Goal: Information Seeking & Learning: Learn about a topic

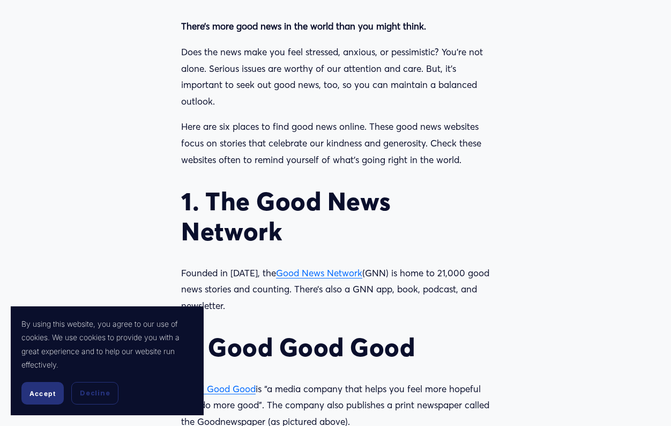
scroll to position [855, 0]
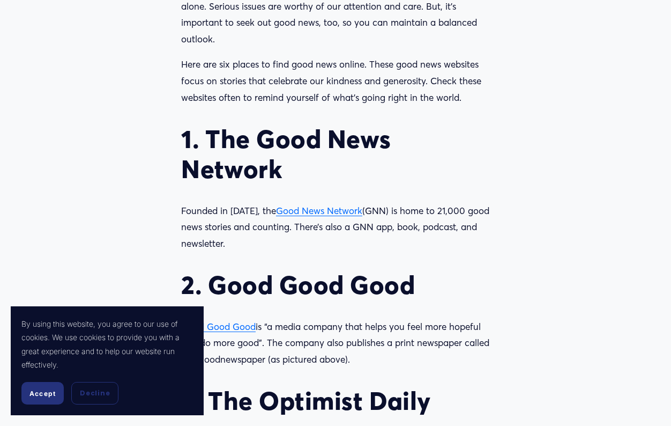
click at [307, 210] on span "Good News Network" at bounding box center [319, 210] width 86 height 11
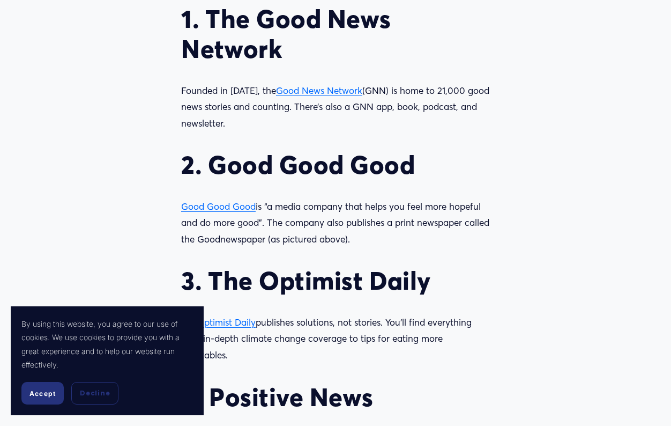
scroll to position [982, 0]
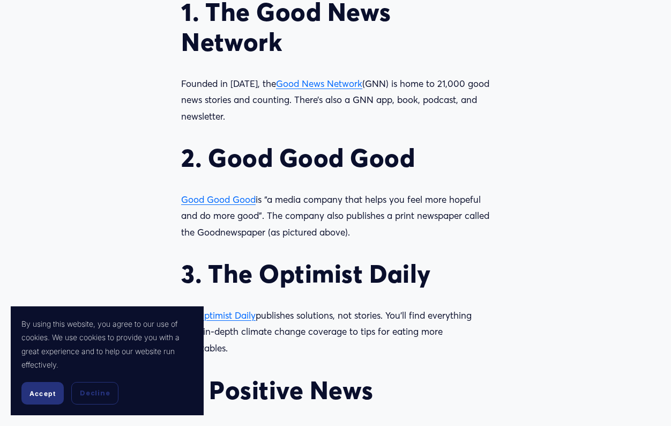
click at [234, 202] on span "Good Good Good" at bounding box center [218, 198] width 75 height 11
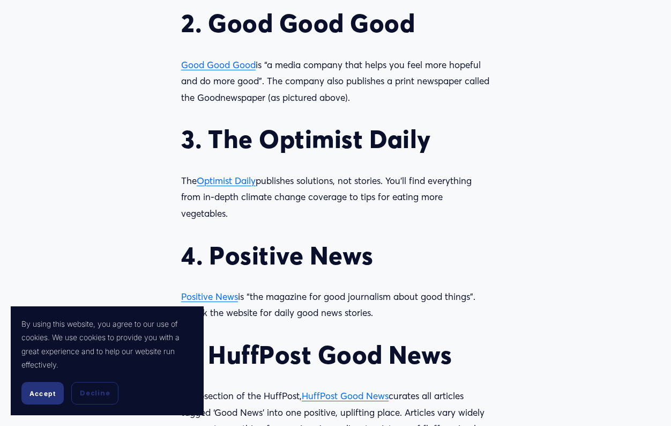
scroll to position [1128, 0]
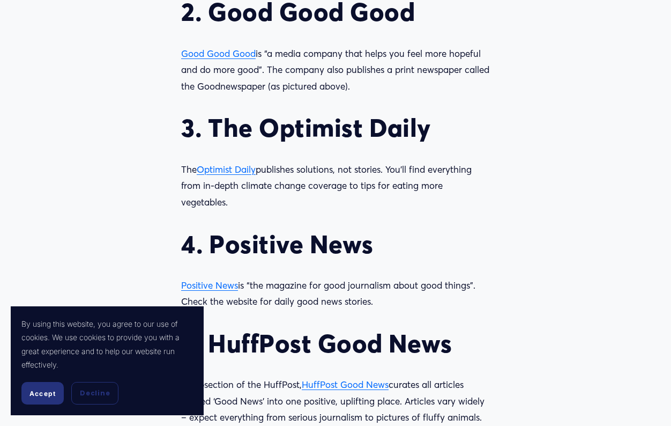
click at [217, 169] on span "Optimist Daily" at bounding box center [226, 168] width 59 height 11
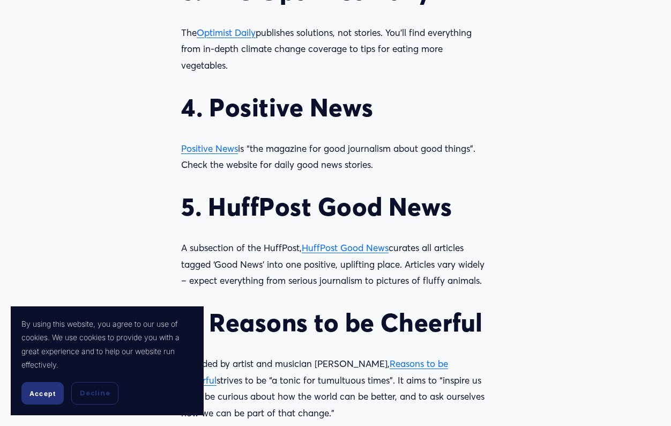
scroll to position [1265, 0]
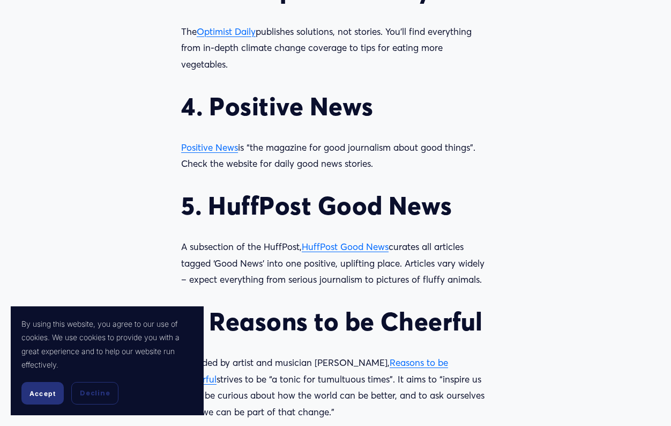
click at [193, 148] on span "Positive News" at bounding box center [209, 146] width 57 height 11
